Goal: Transaction & Acquisition: Book appointment/travel/reservation

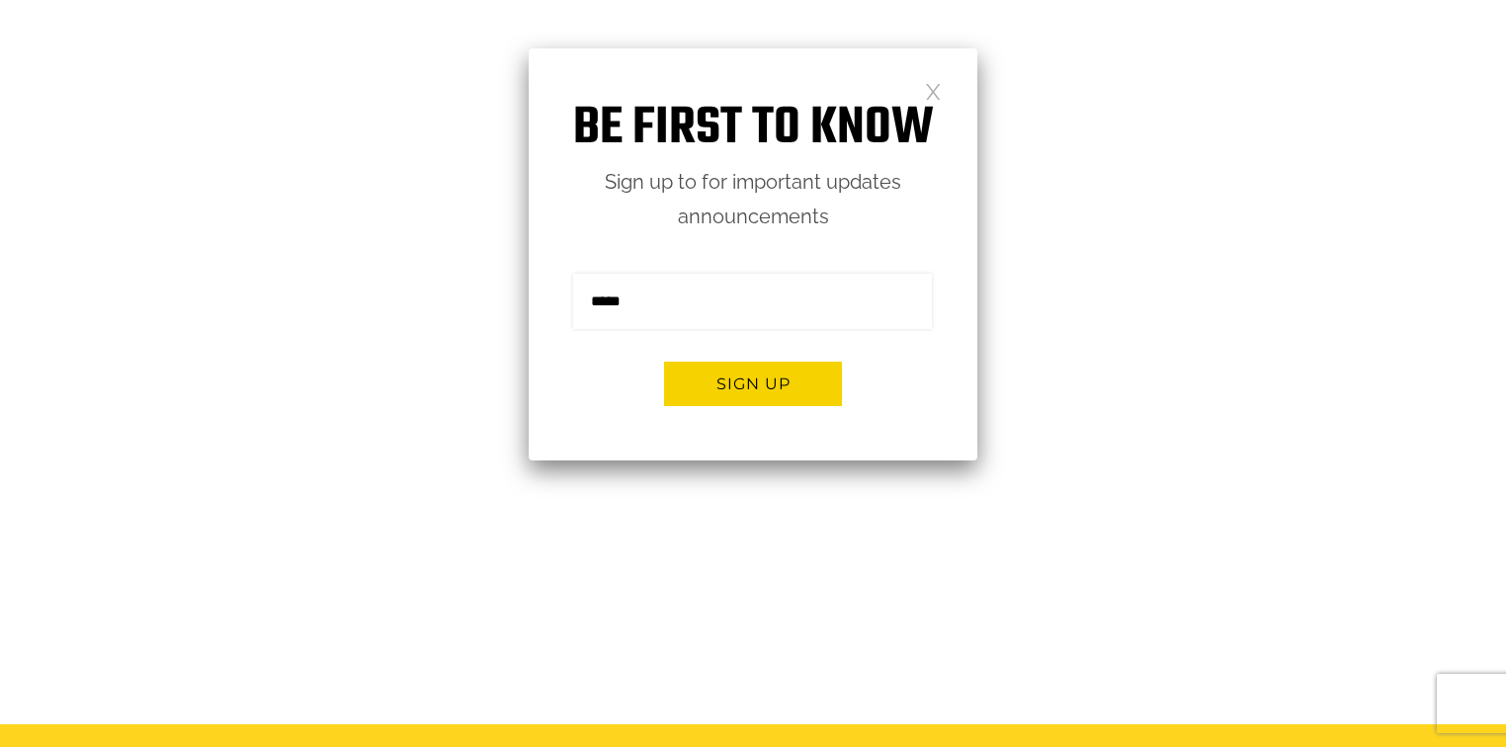
scroll to position [158, 0]
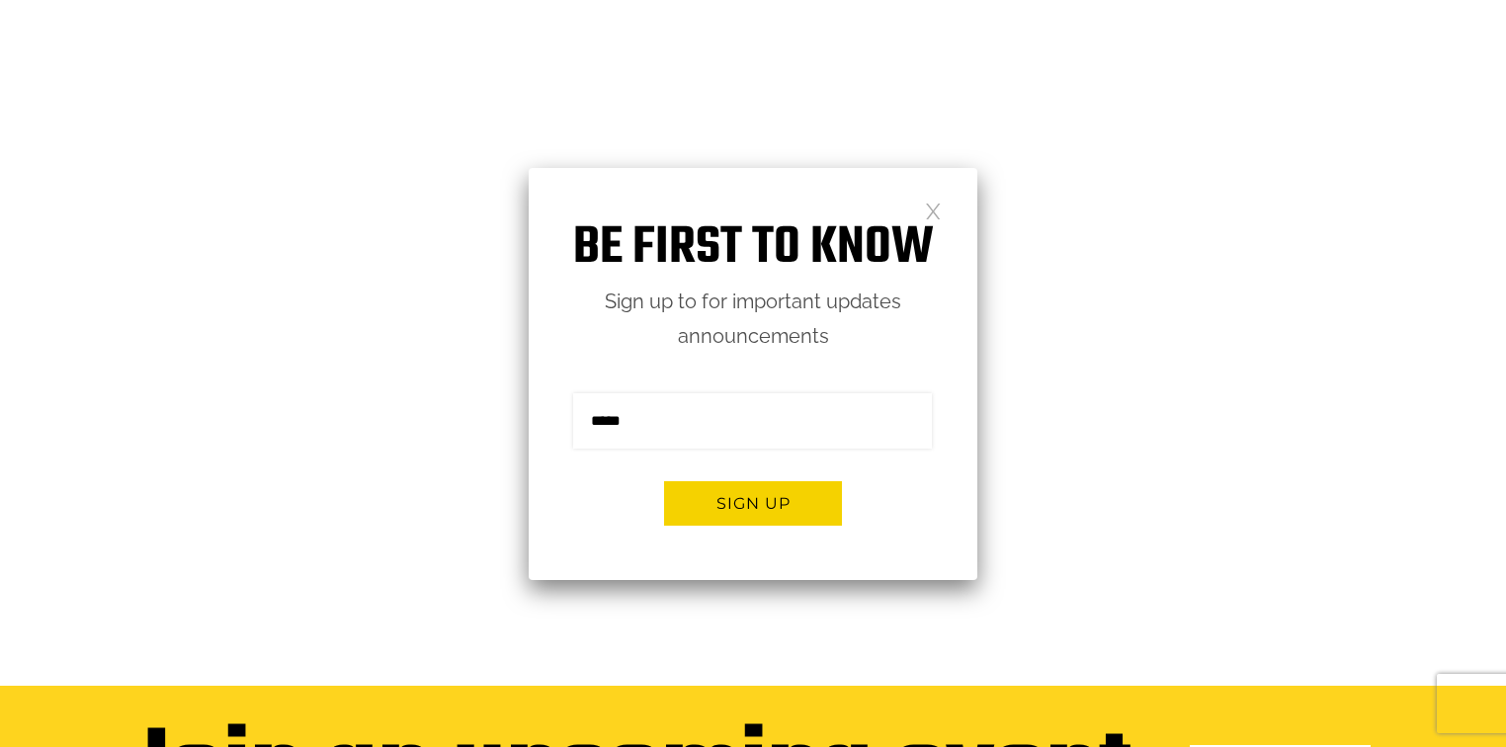
click at [934, 211] on link at bounding box center [933, 210] width 17 height 17
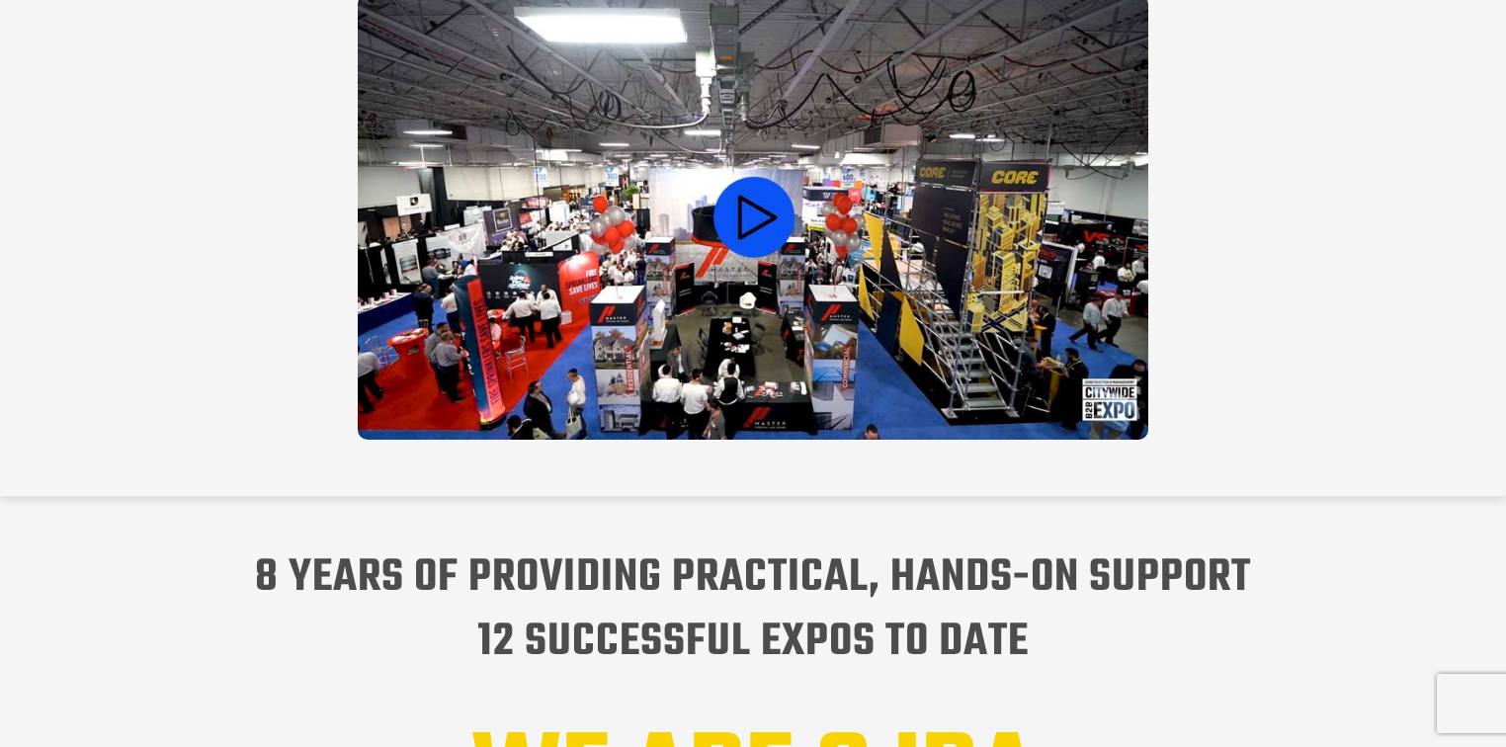
scroll to position [0, 0]
click at [763, 193] on video at bounding box center [753, 217] width 790 height 446
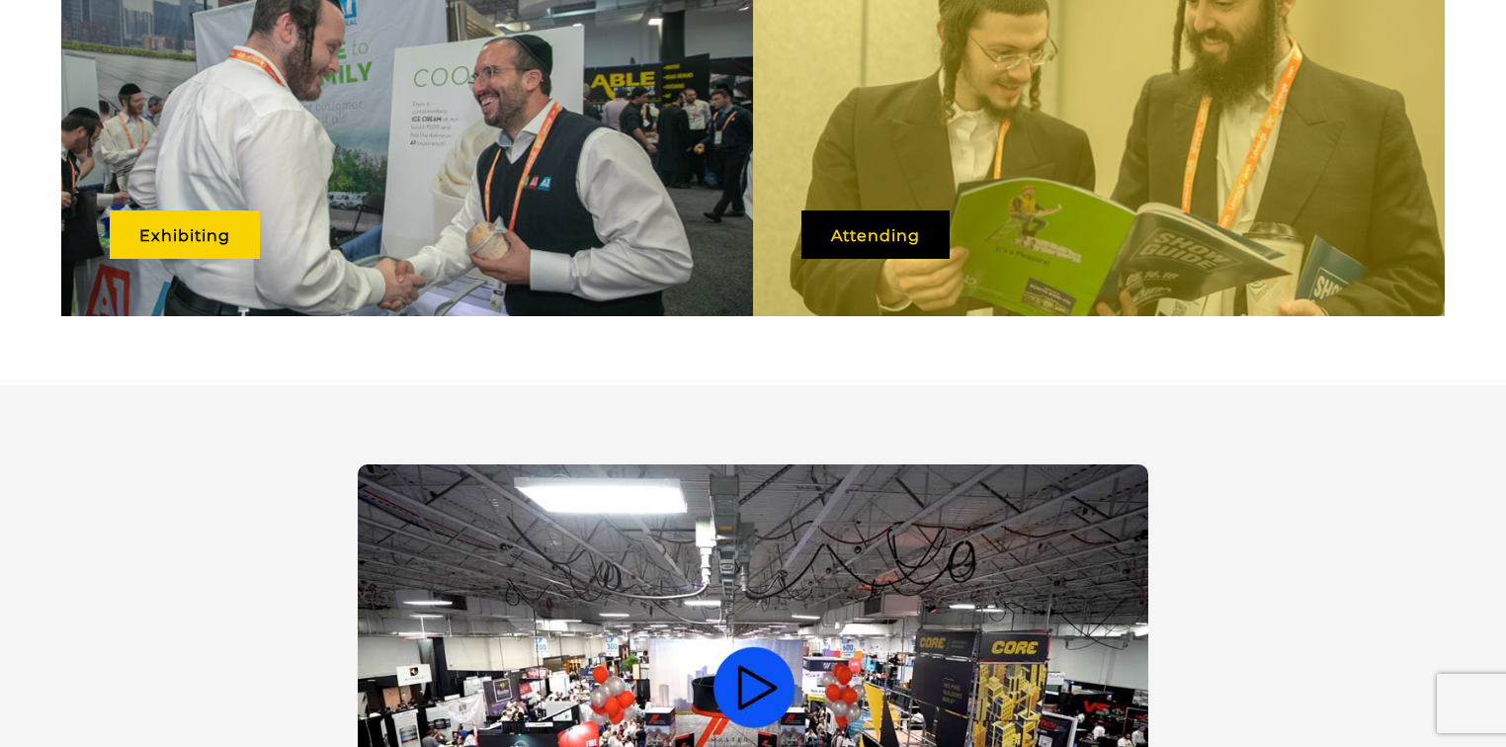
scroll to position [1186, 0]
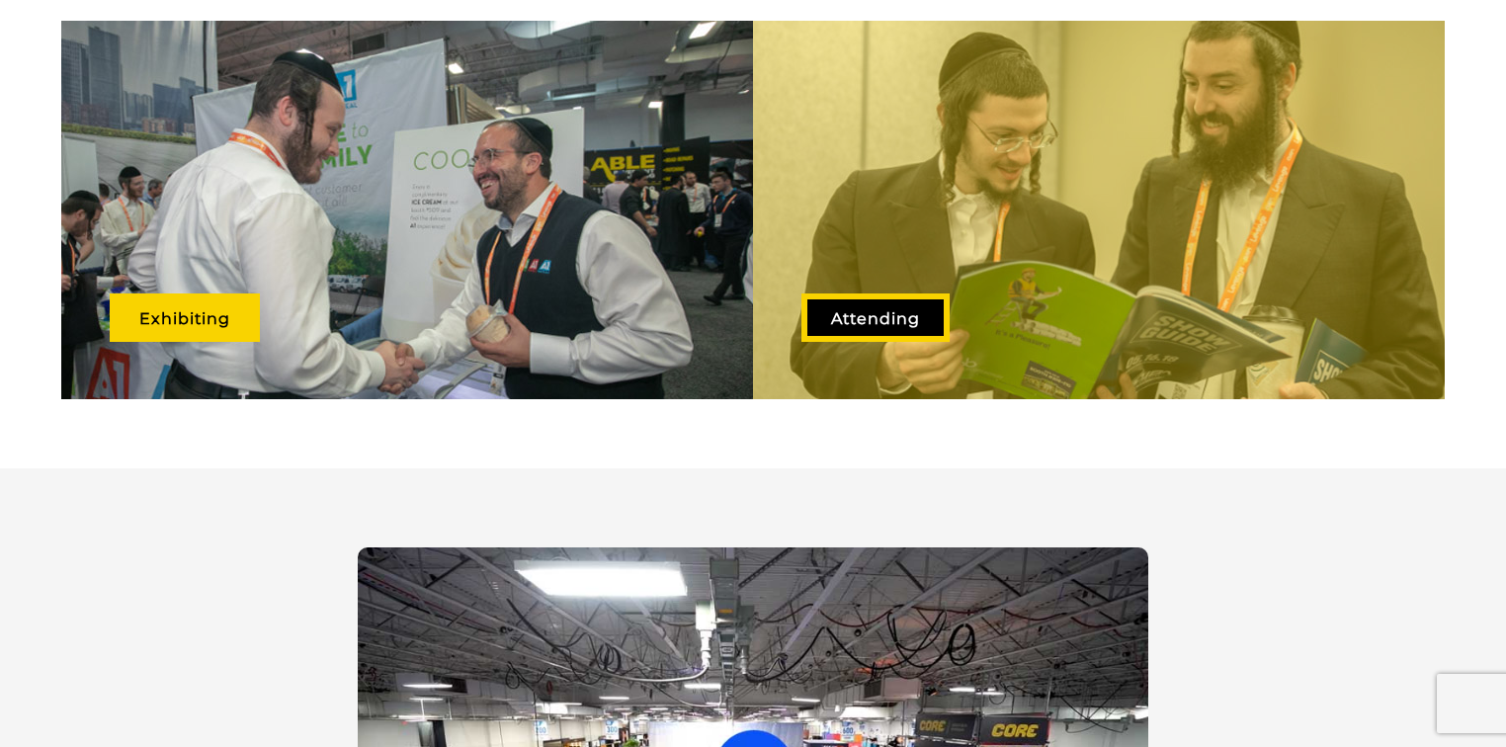
click at [891, 293] on link "Attending" at bounding box center [875, 317] width 148 height 48
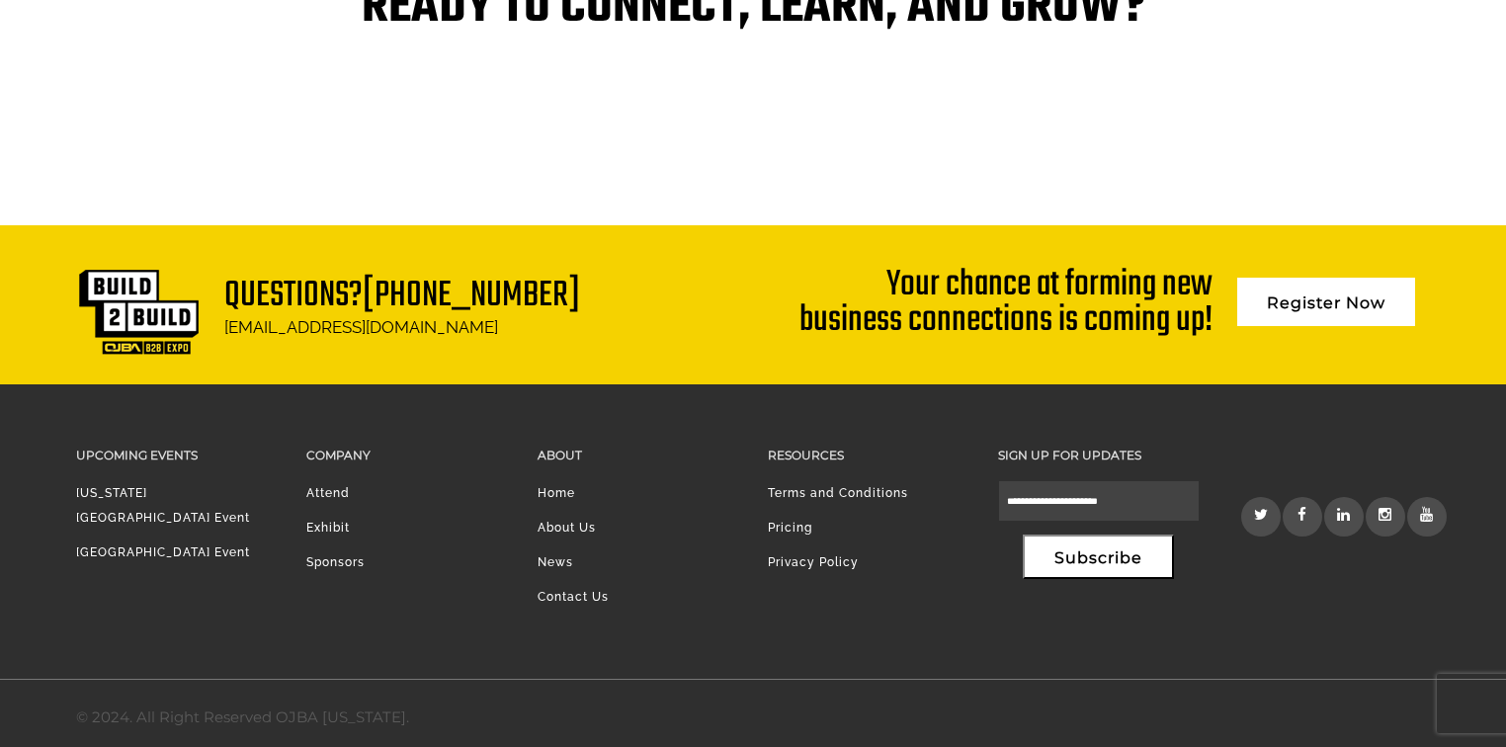
scroll to position [4288, 0]
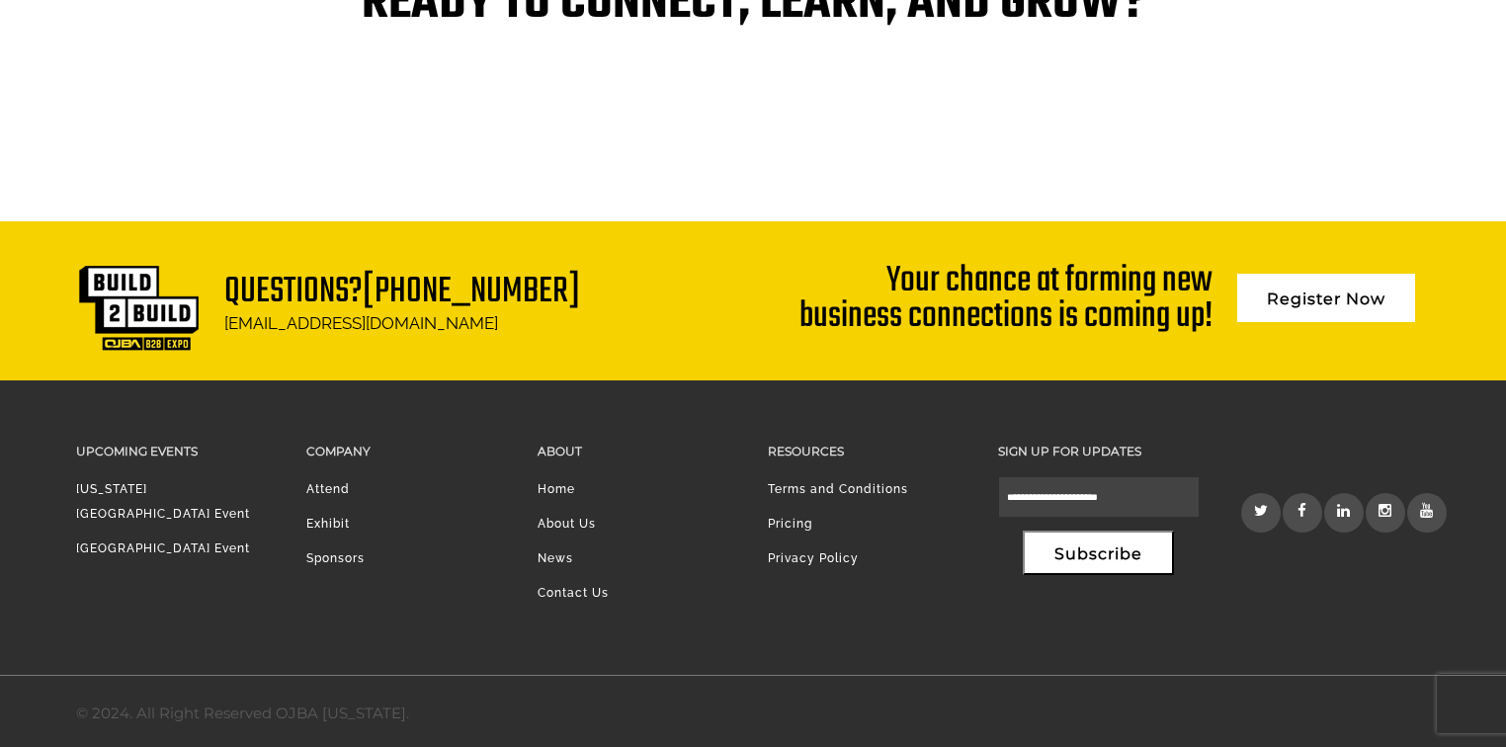
click at [212, 541] on link "[GEOGRAPHIC_DATA] Event" at bounding box center [163, 548] width 174 height 14
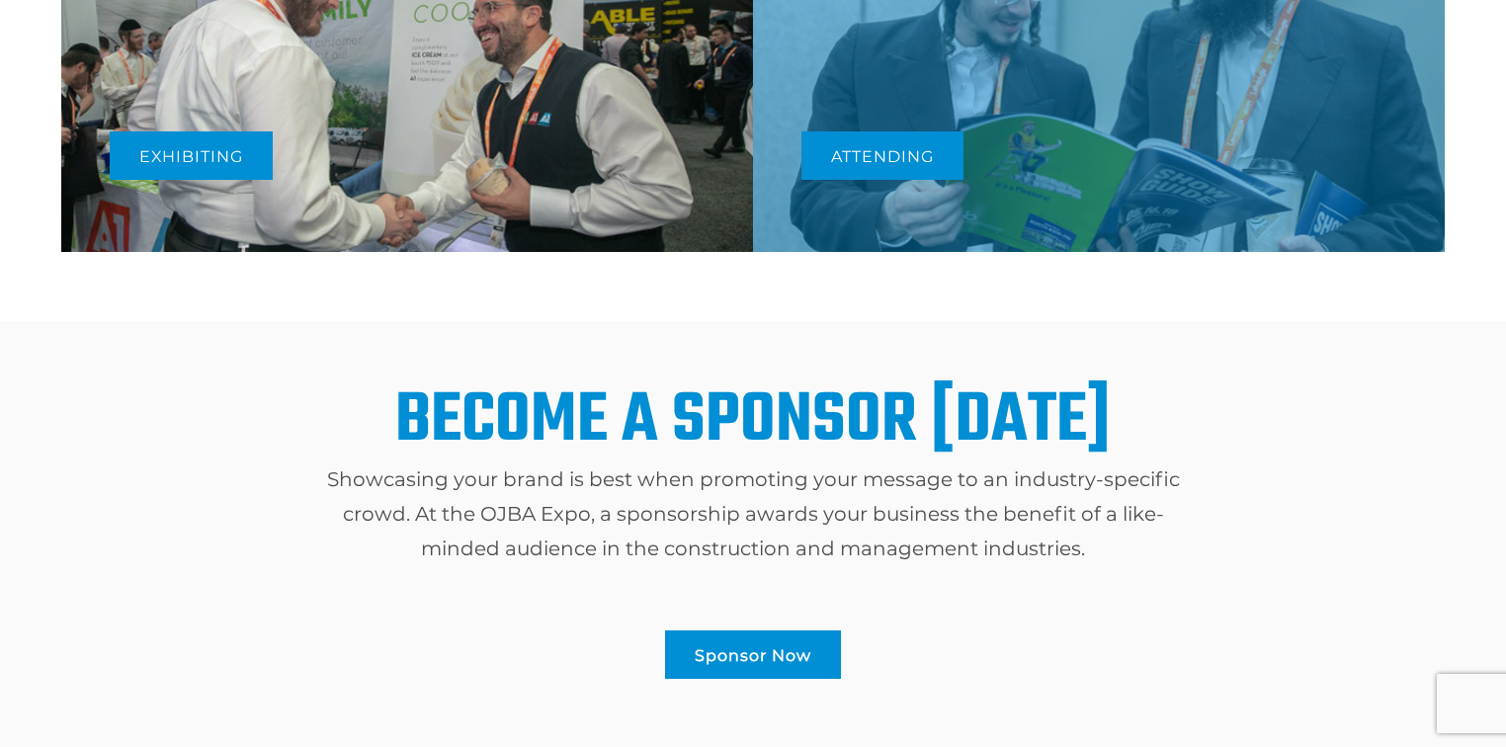
scroll to position [1186, 0]
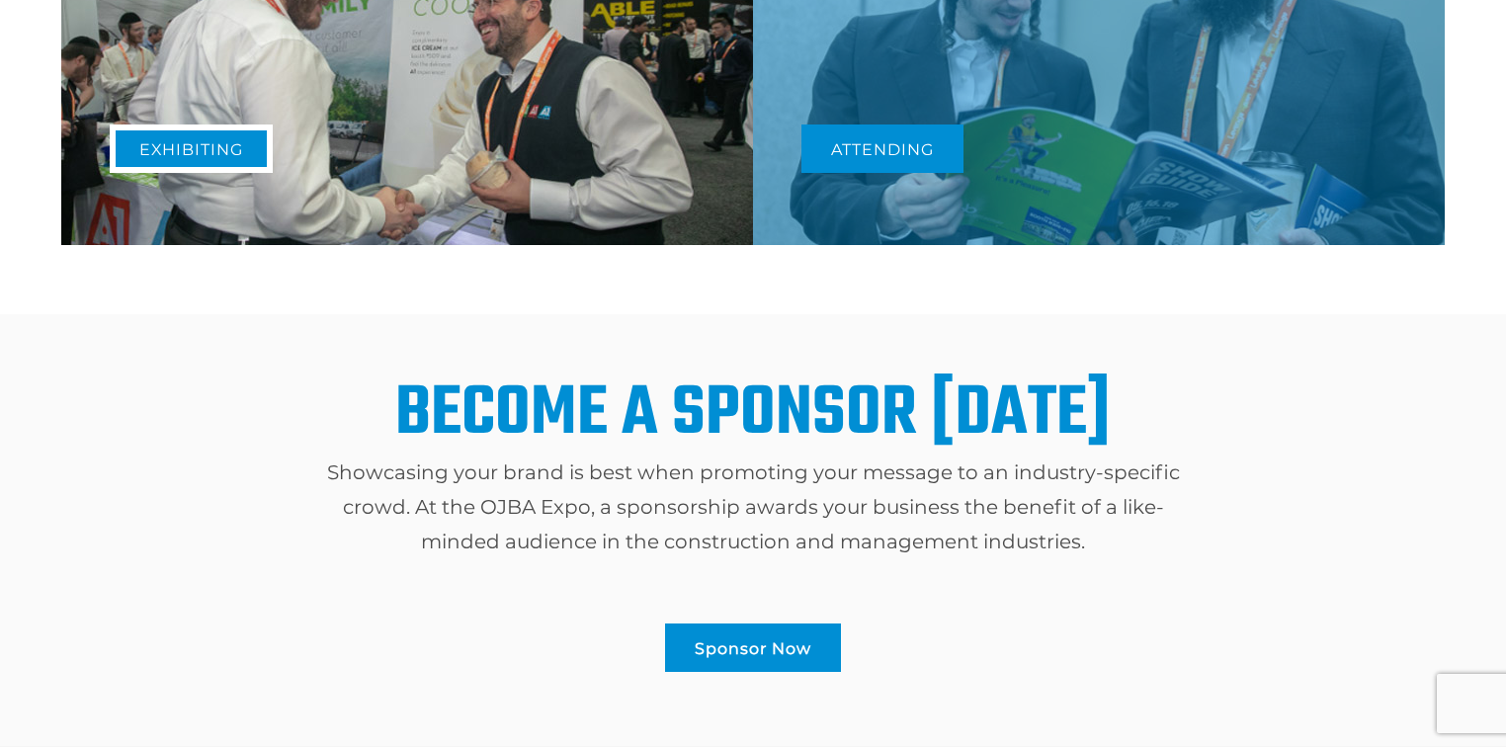
click at [190, 157] on link "Exhibiting" at bounding box center [191, 148] width 163 height 48
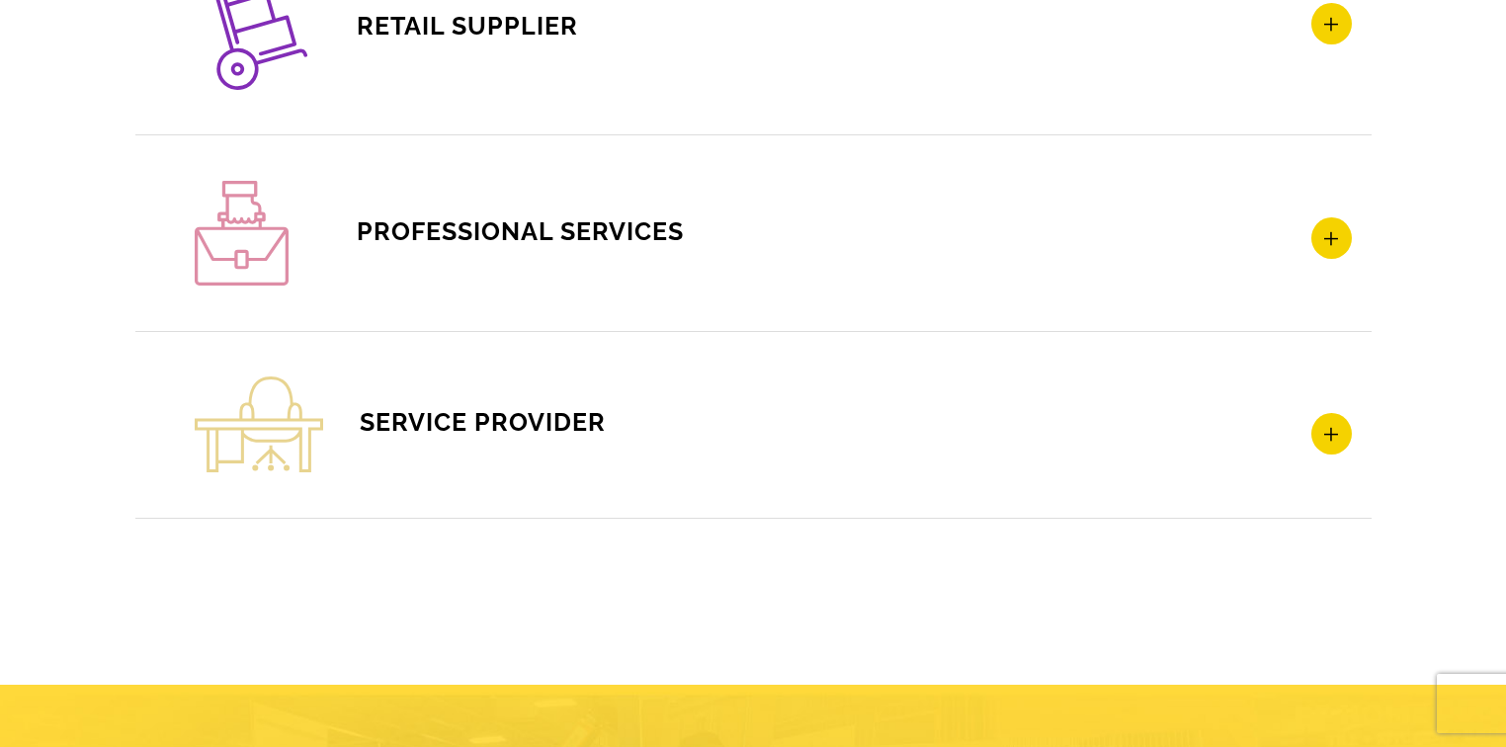
scroll to position [3477, 0]
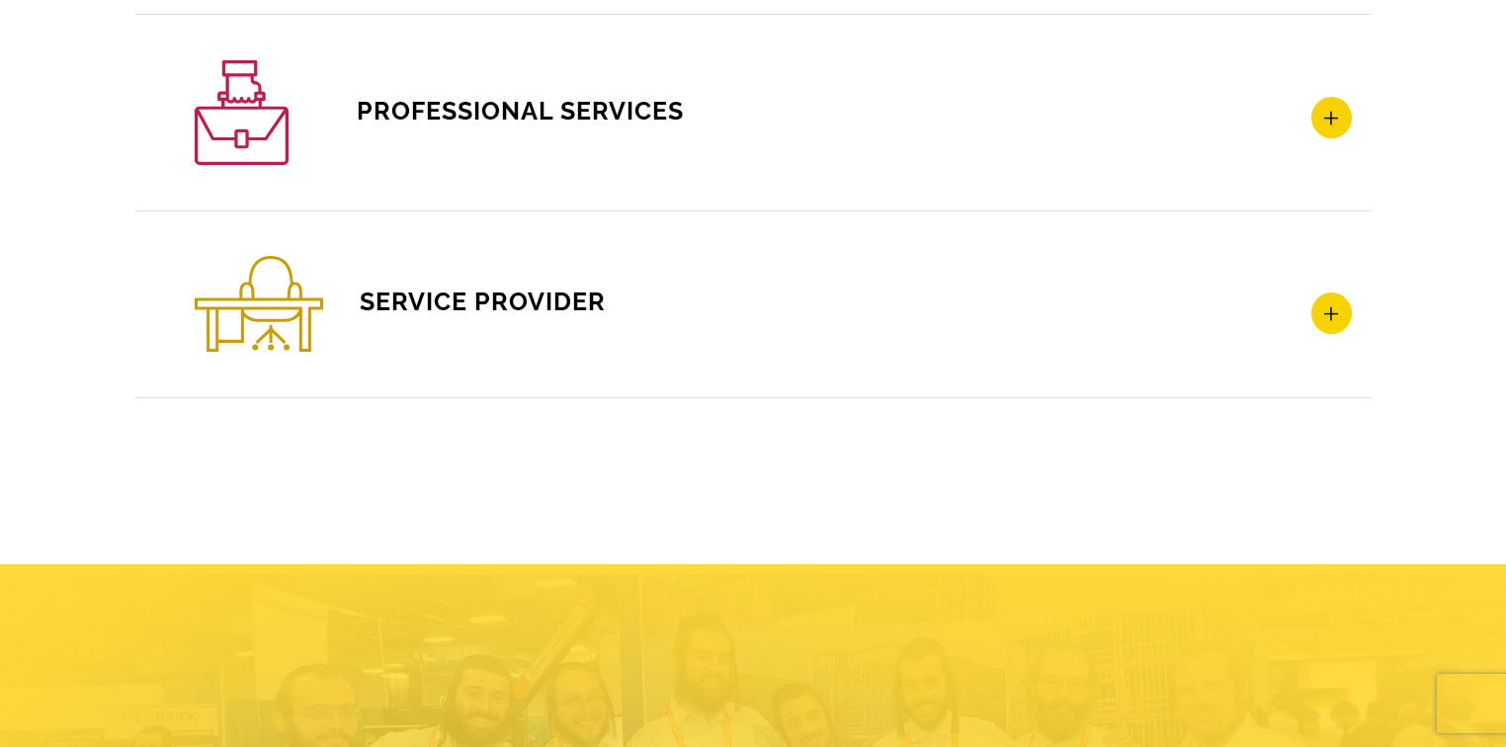
click at [1328, 123] on icon at bounding box center [1331, 117] width 41 height 41
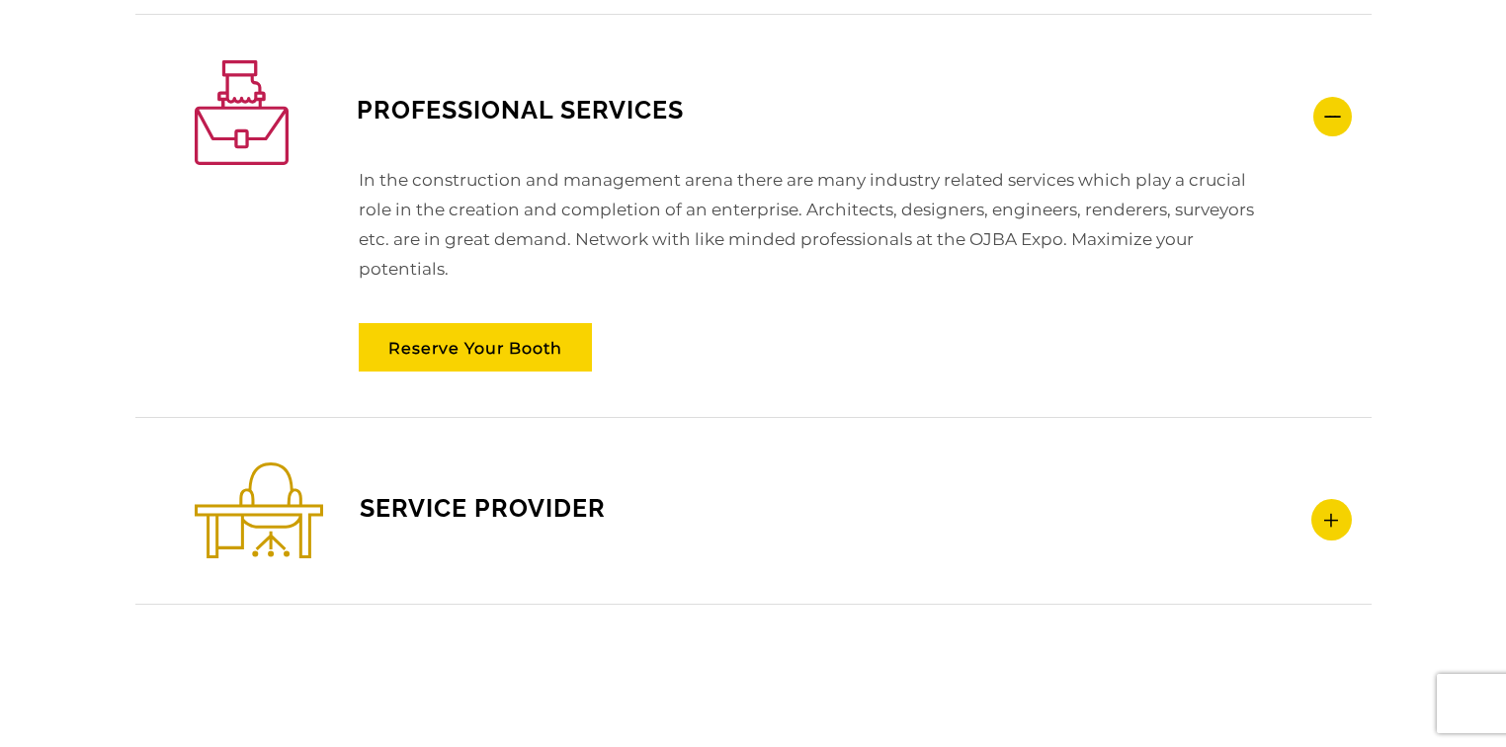
scroll to position [0, 0]
click at [497, 348] on link "Reserve Your Booth" at bounding box center [475, 347] width 233 height 48
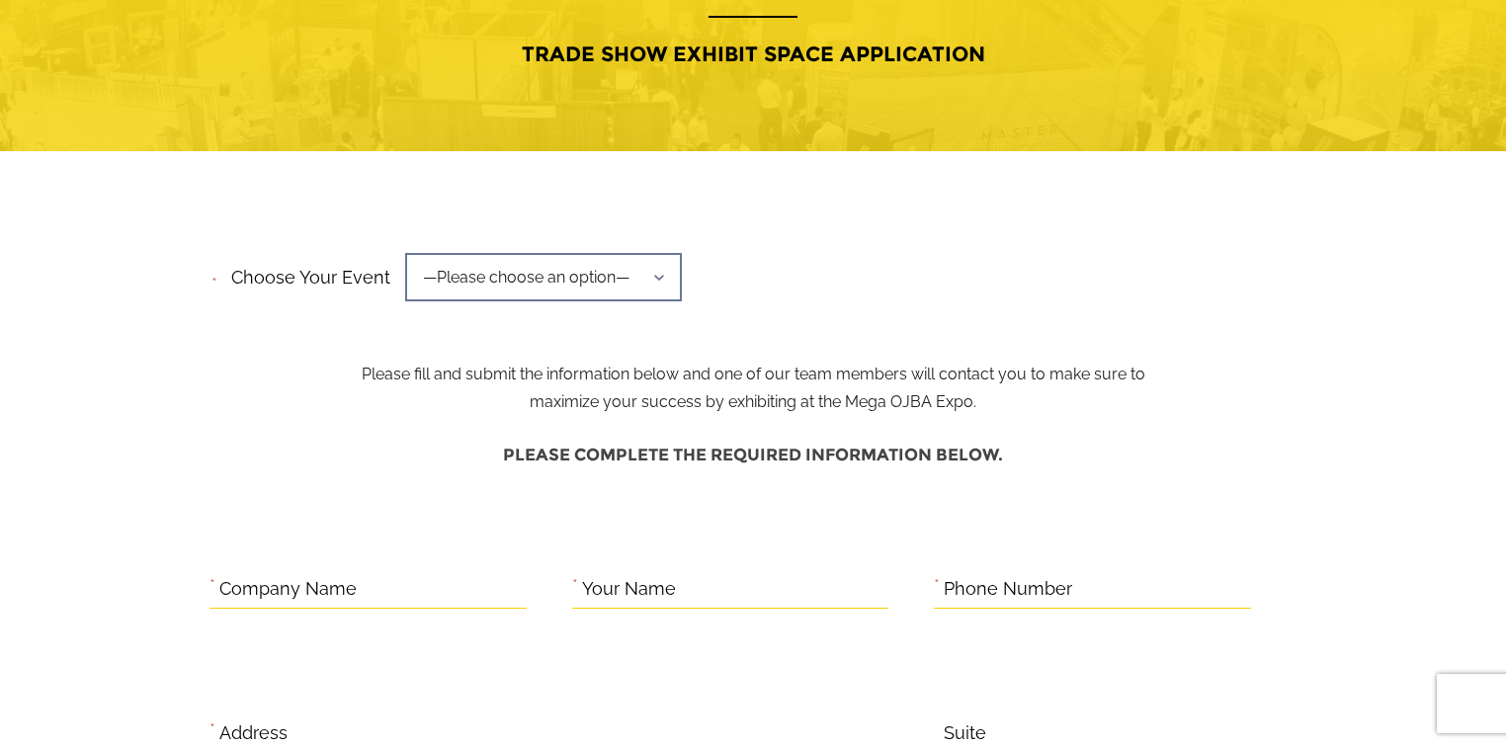
scroll to position [237, 0]
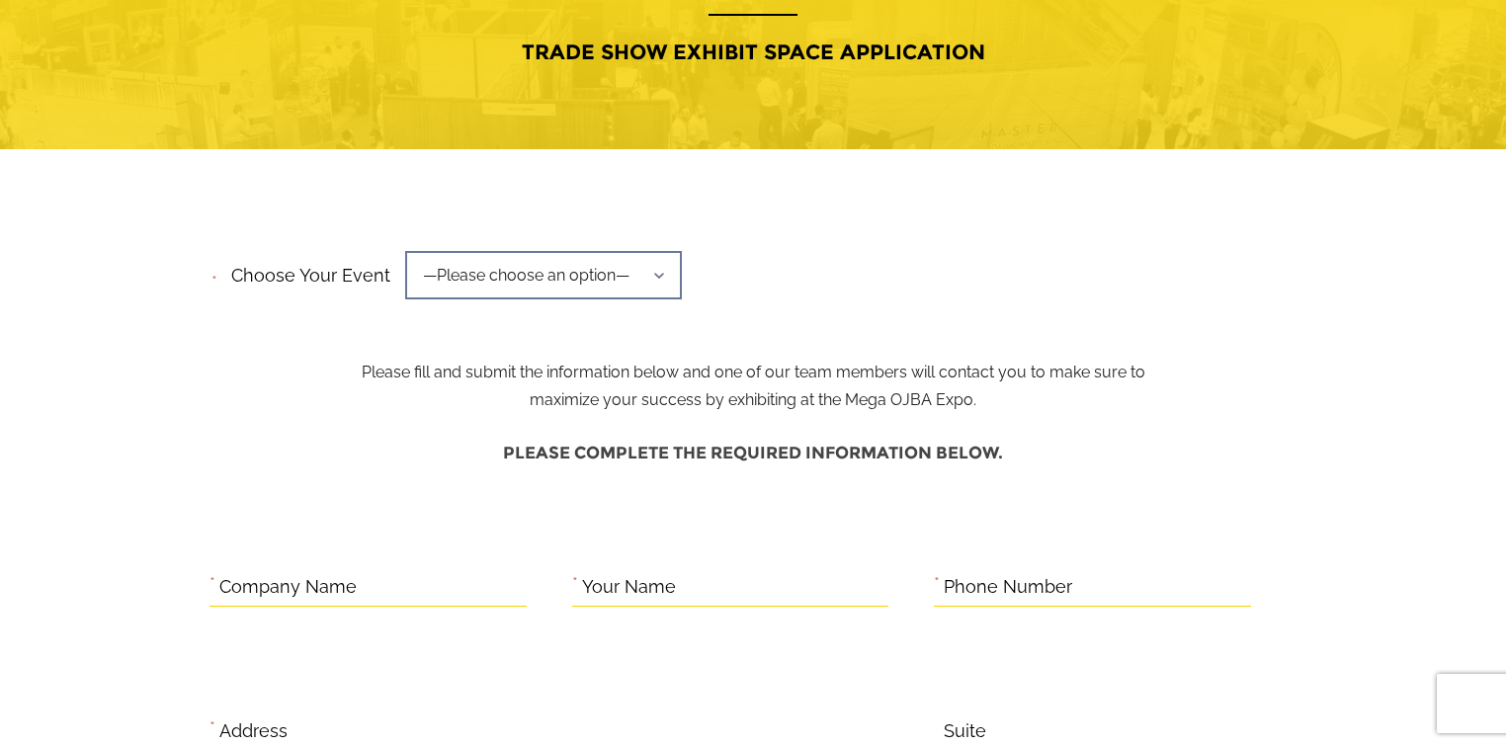
click at [482, 284] on span "—Please choose an option—" at bounding box center [543, 275] width 277 height 48
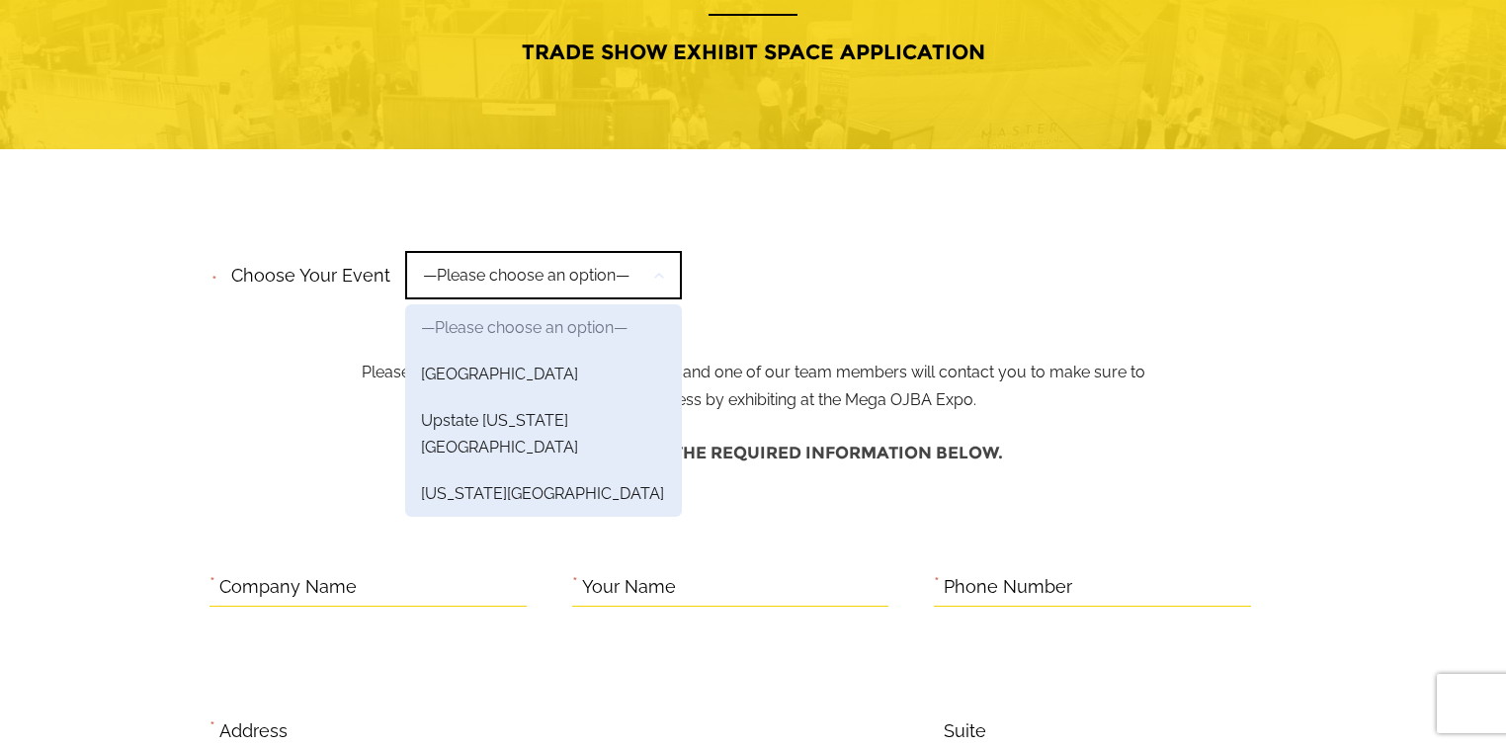
click at [520, 378] on link "Mid-Atlantic Region" at bounding box center [543, 374] width 277 height 46
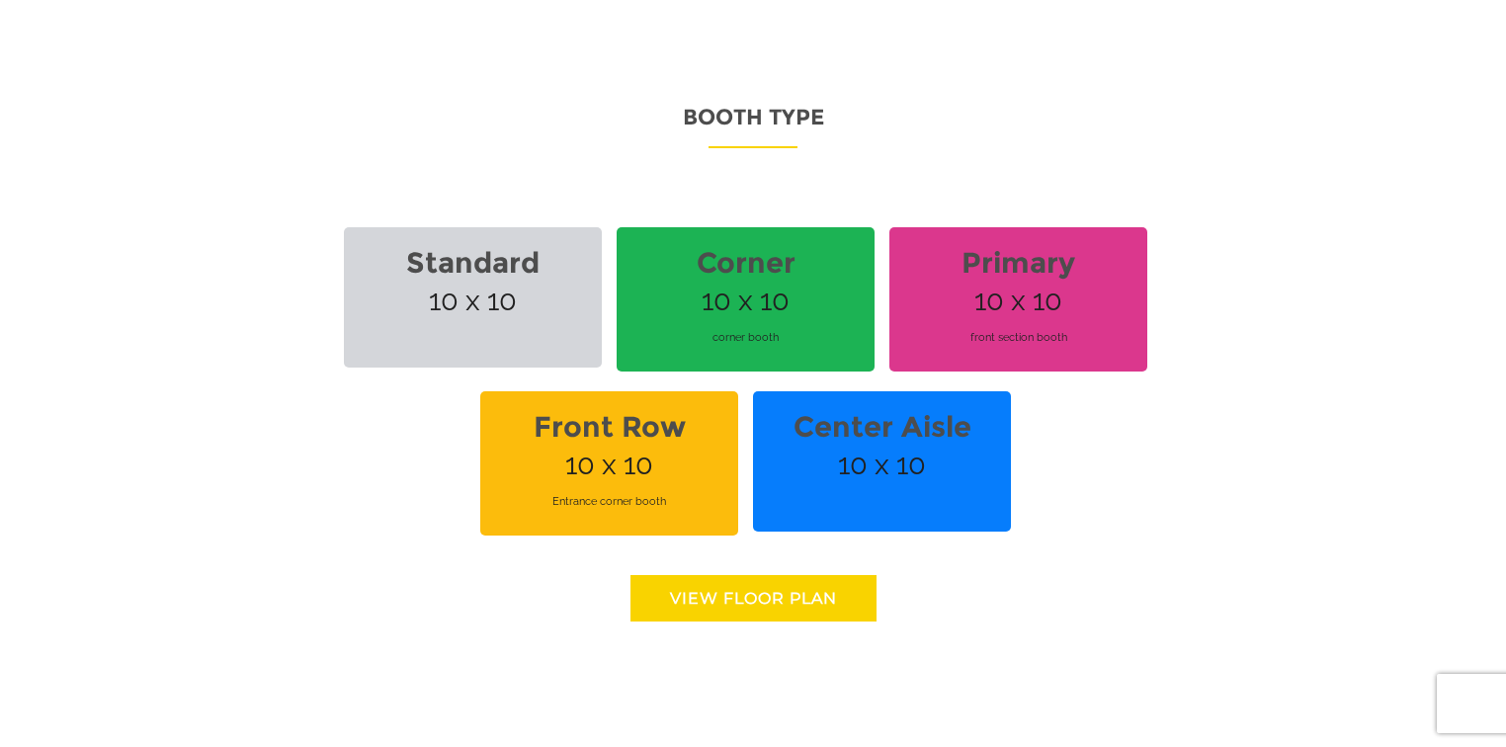
scroll to position [1344, 0]
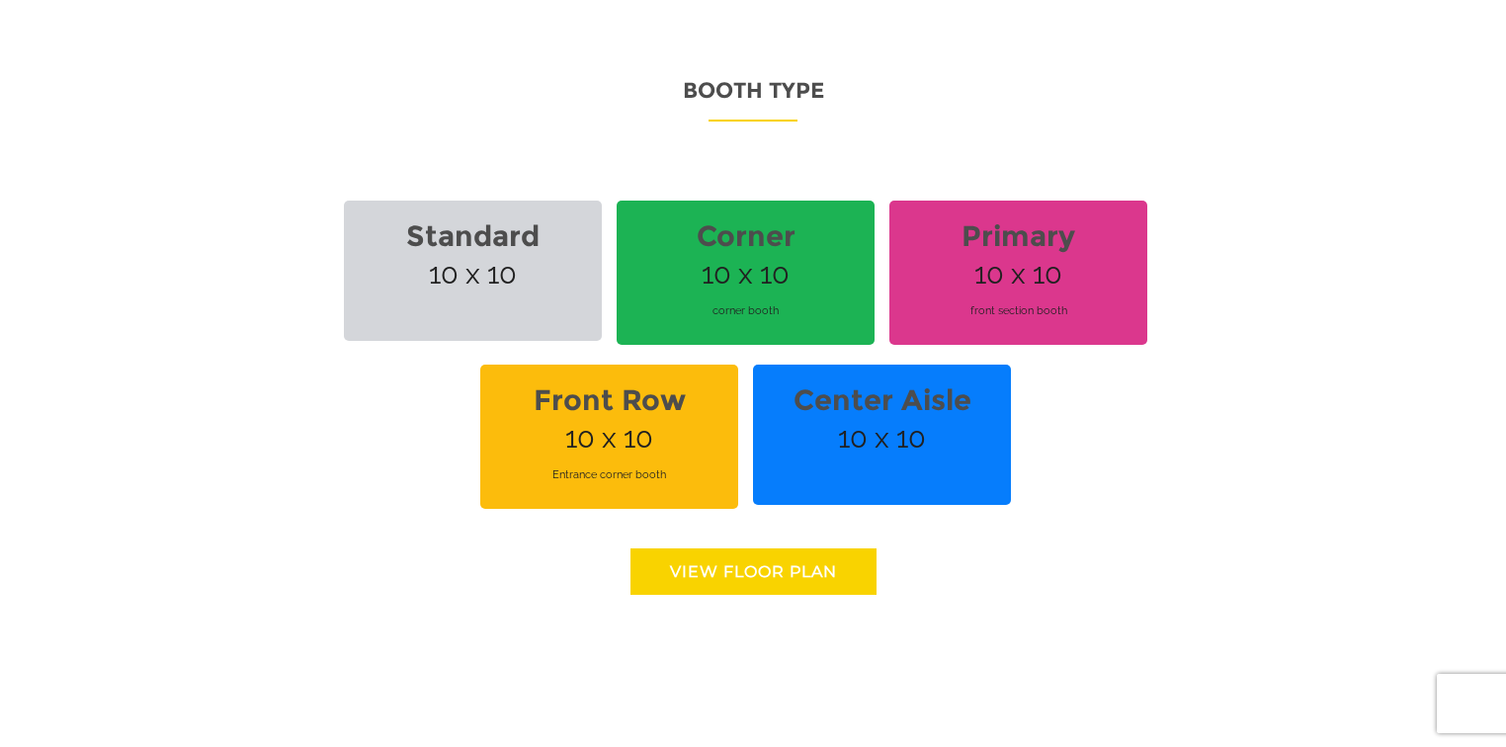
click at [470, 289] on span "Standard 10 x 10" at bounding box center [473, 271] width 258 height 140
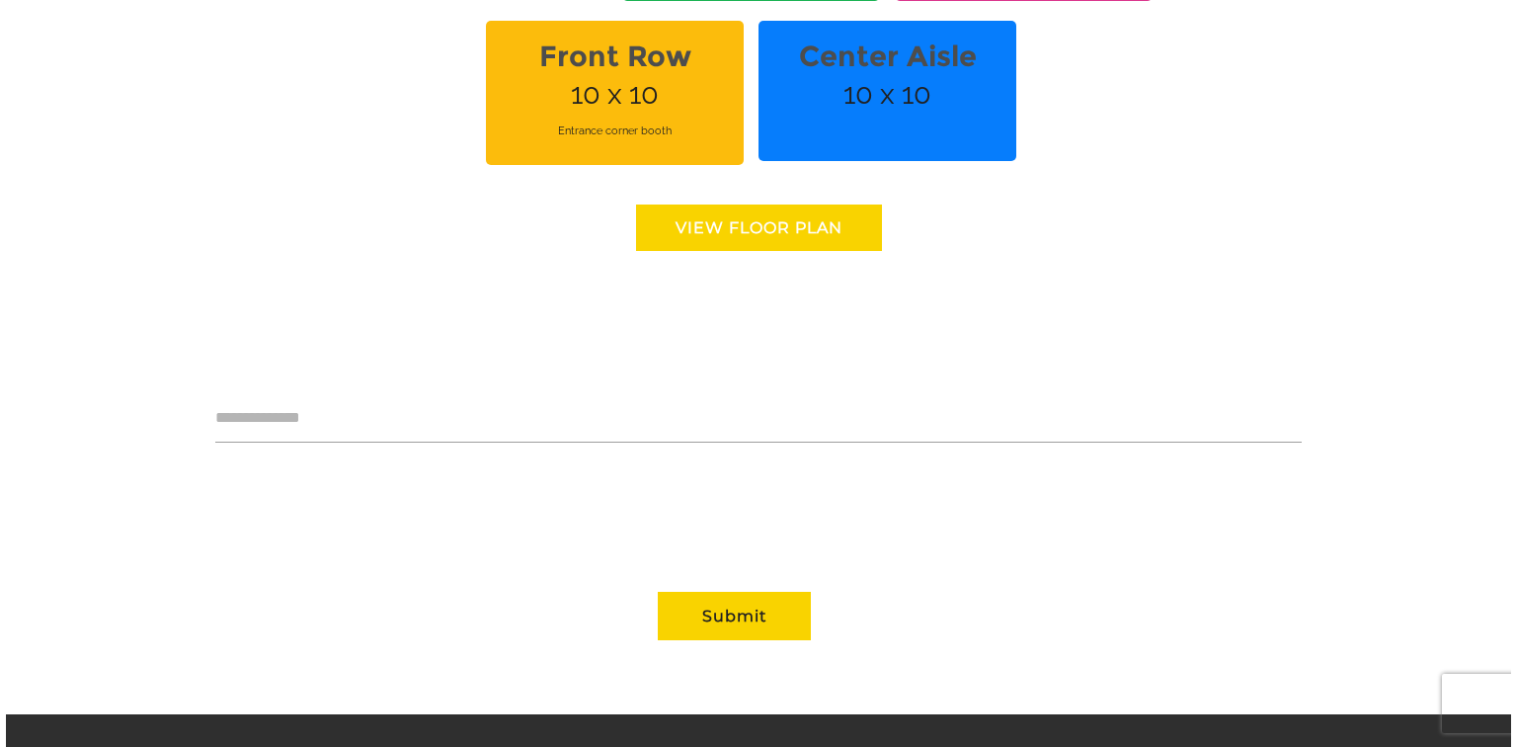
scroll to position [1660, 0]
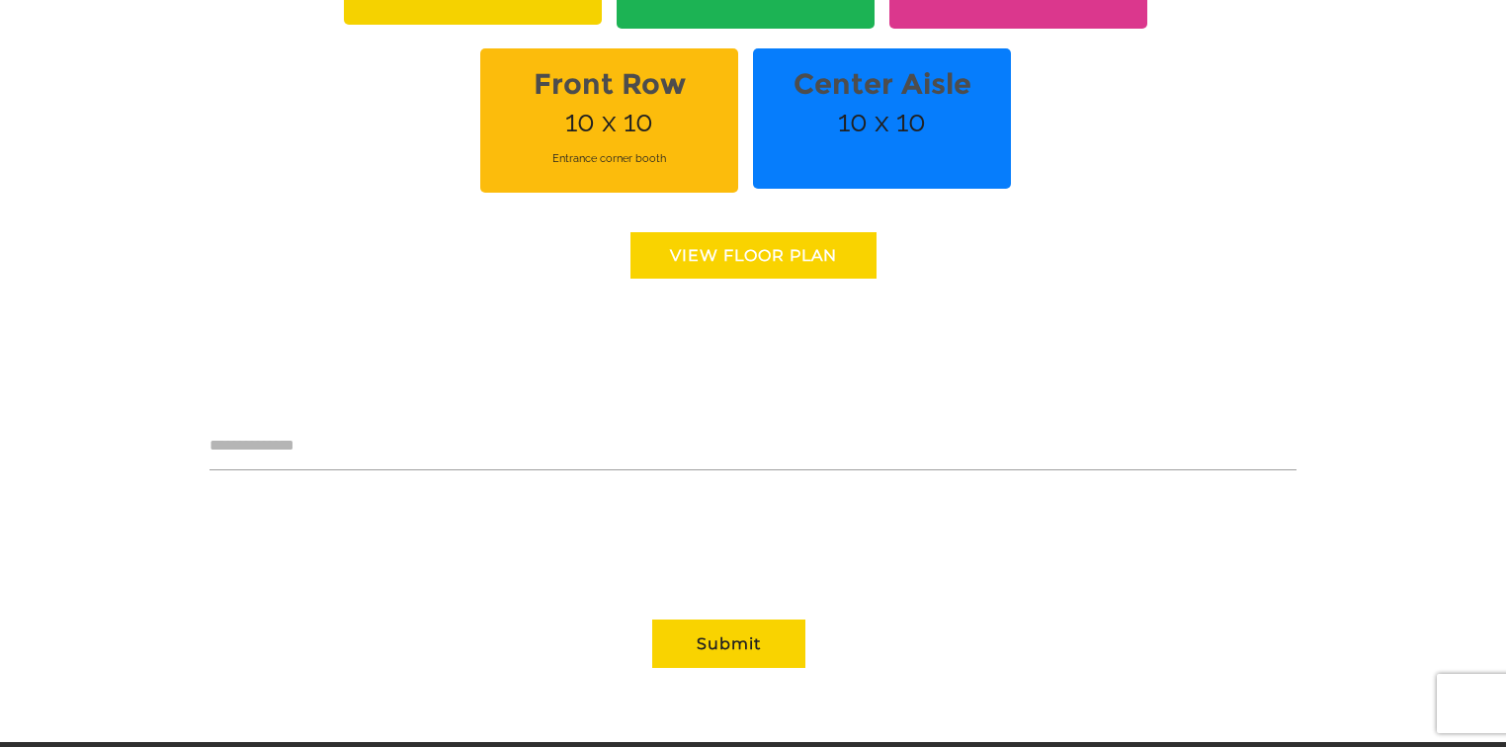
click at [775, 265] on link "View floor Plan" at bounding box center [753, 255] width 246 height 46
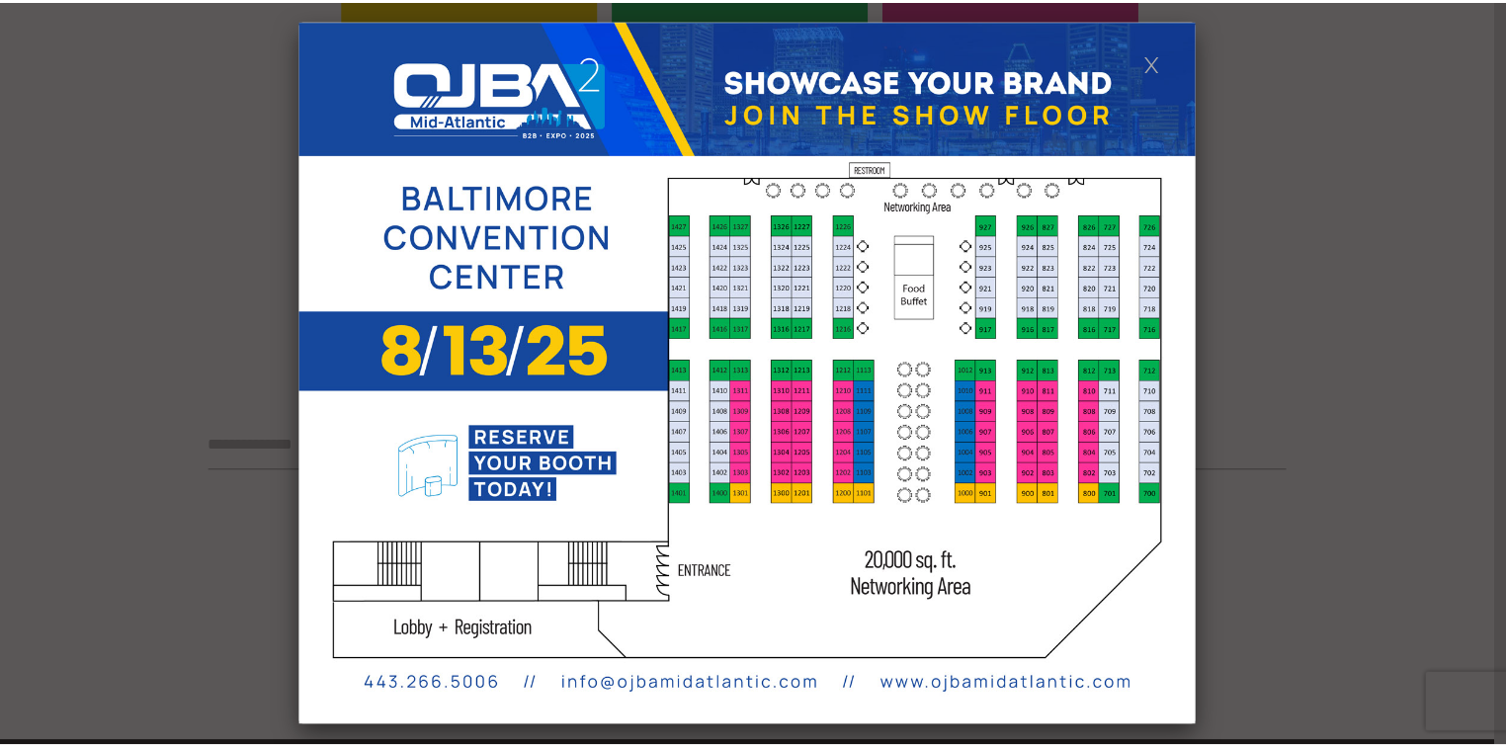
scroll to position [0, 0]
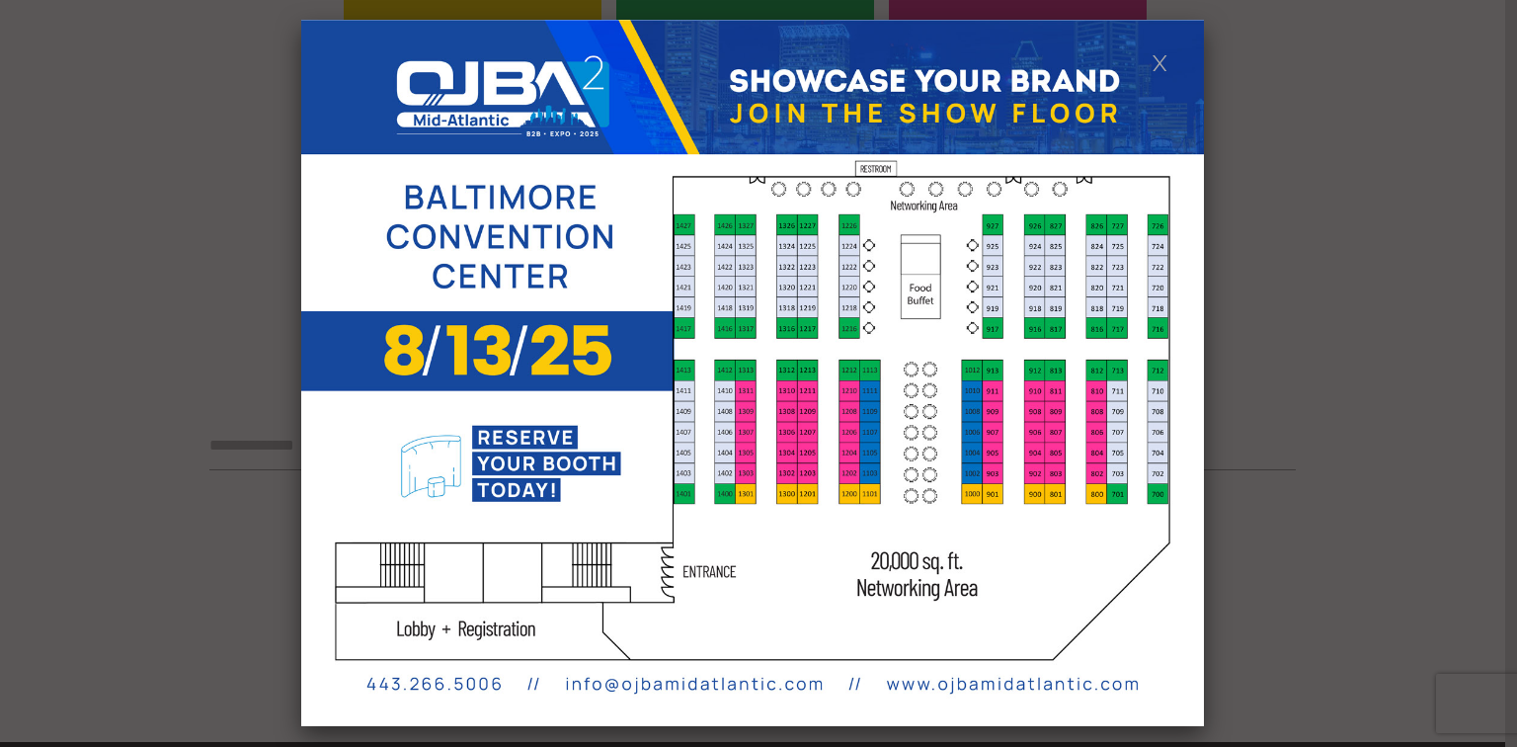
click at [1160, 67] on link at bounding box center [1160, 61] width 17 height 17
